Goal: Check status: Check status

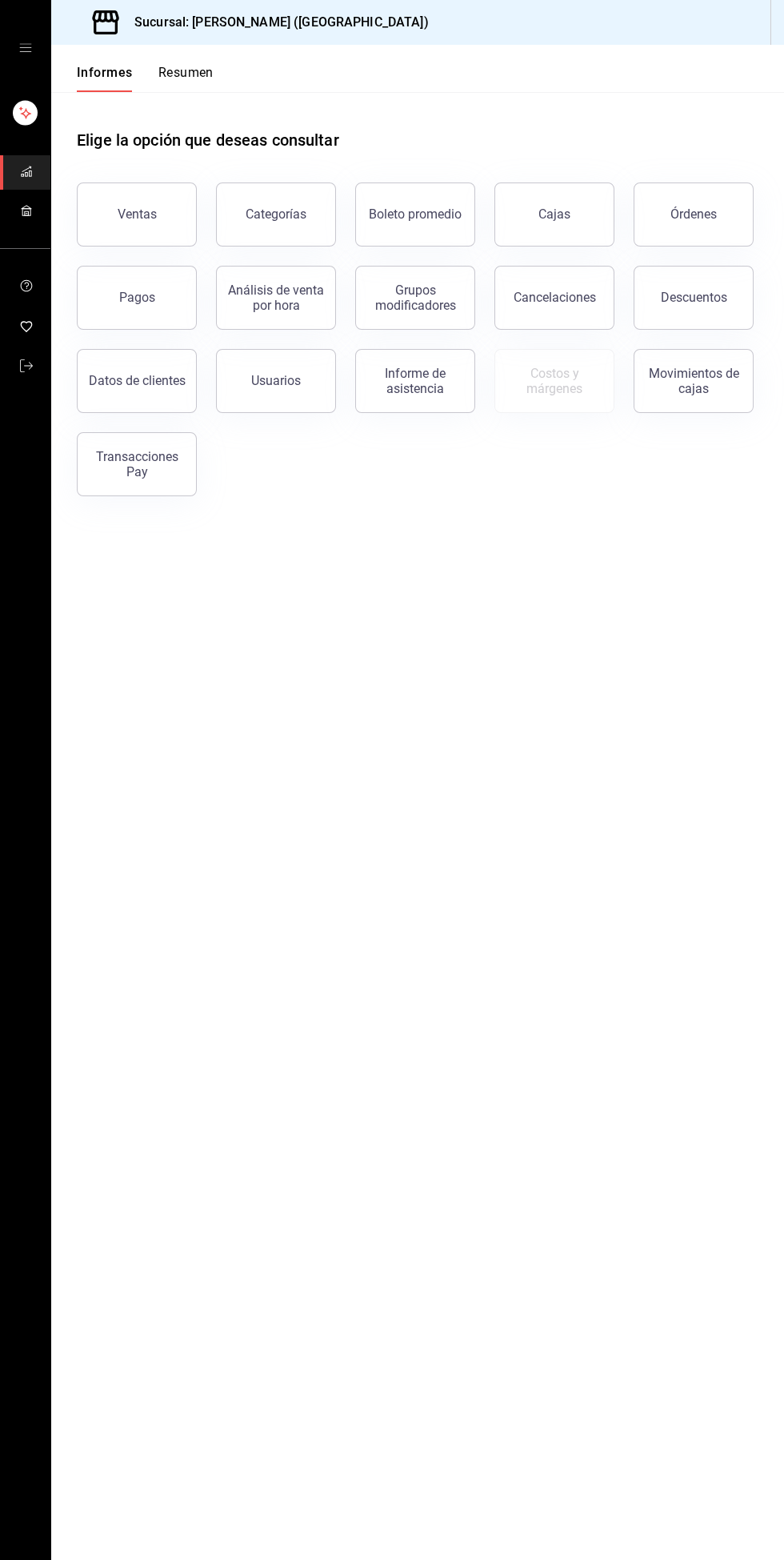
click at [393, 393] on font "Informe de asistencia" at bounding box center [415, 381] width 61 height 30
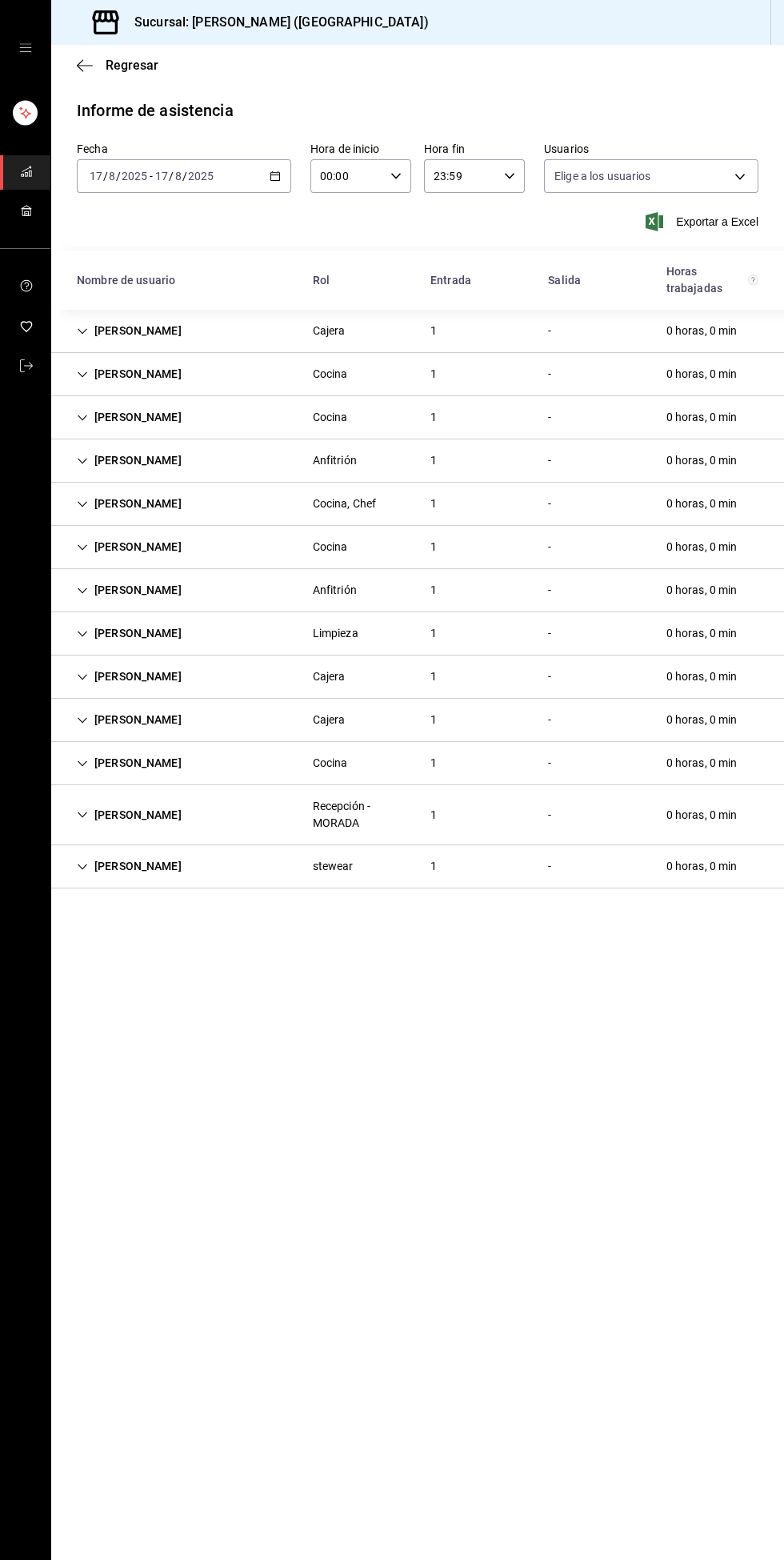
click at [326, 871] on div "stewear" at bounding box center [333, 866] width 41 height 17
